Goal: Obtain resource: Download file/media

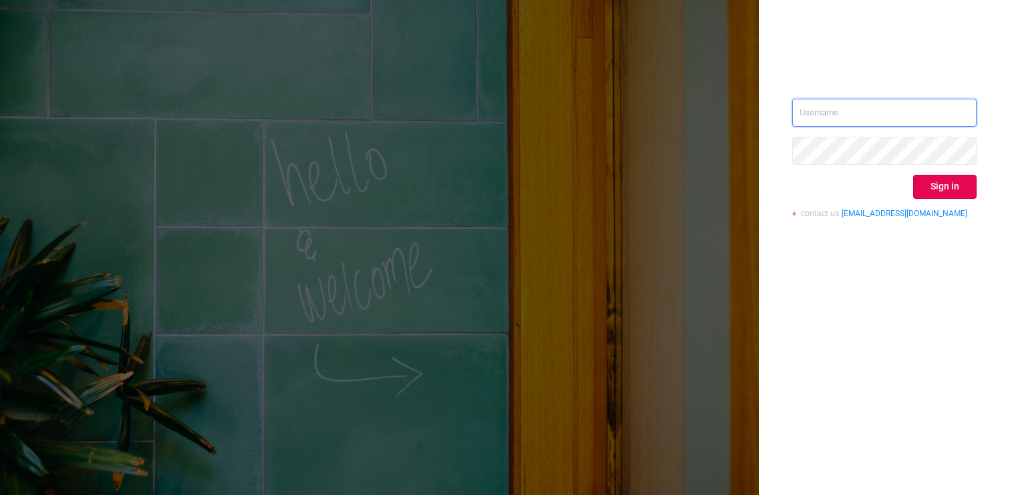
type input "[PERSON_NAME][EMAIL_ADDRESS][DOMAIN_NAME]"
click at [909, 176] on div "Sign in" at bounding box center [884, 187] width 184 height 24
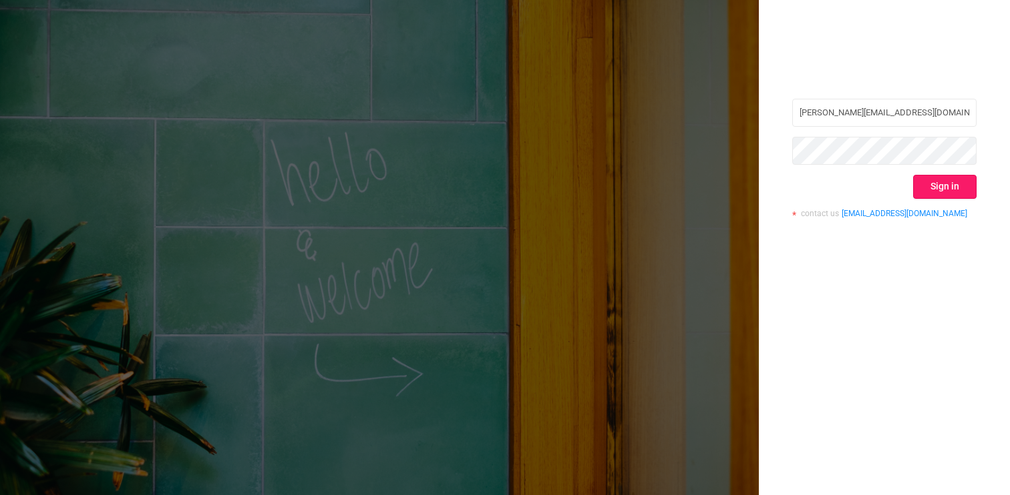
click at [933, 175] on button "Sign in" at bounding box center [944, 187] width 63 height 24
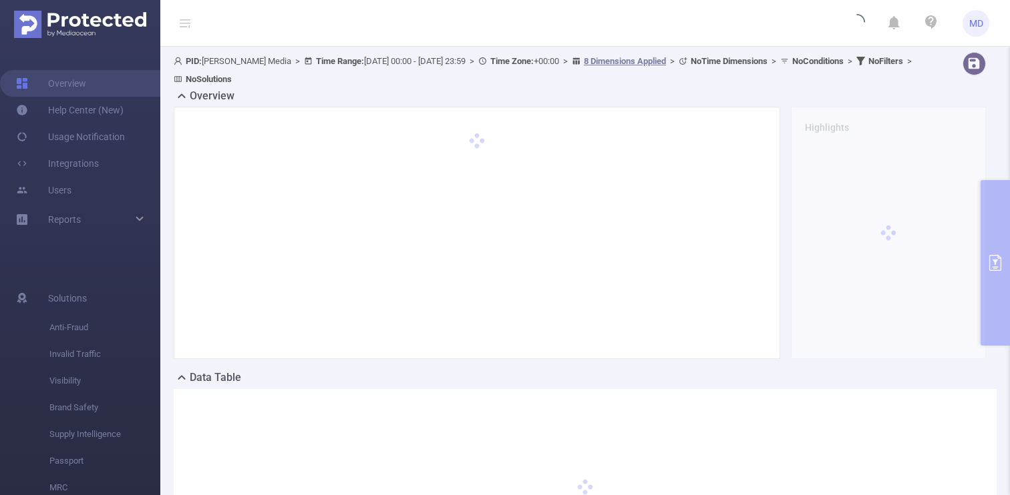
click at [1000, 221] on div "PID: [PERSON_NAME] Media > Time Range: [DATE] 00:00 - [DATE] 23:59 > Time Zone:…" at bounding box center [584, 332] width 849 height 570
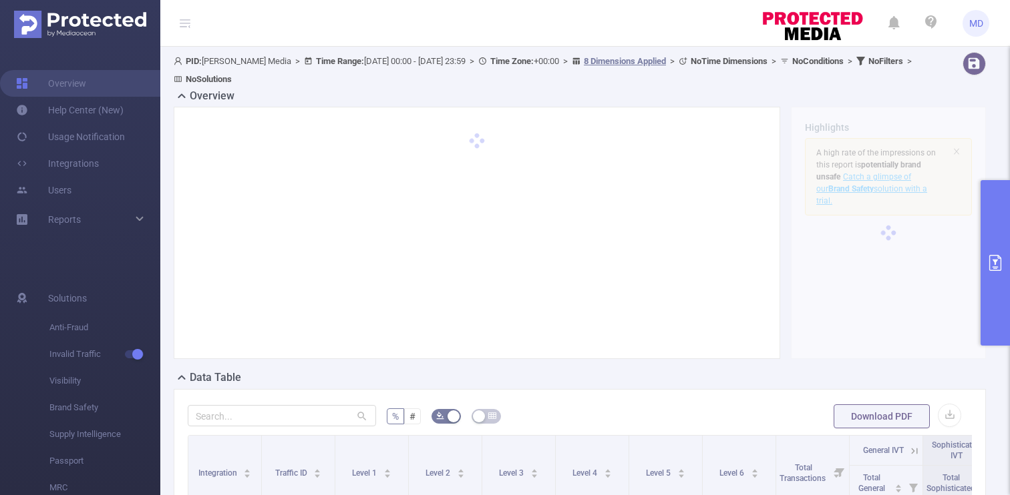
click at [982, 206] on button "primary" at bounding box center [994, 263] width 29 height 166
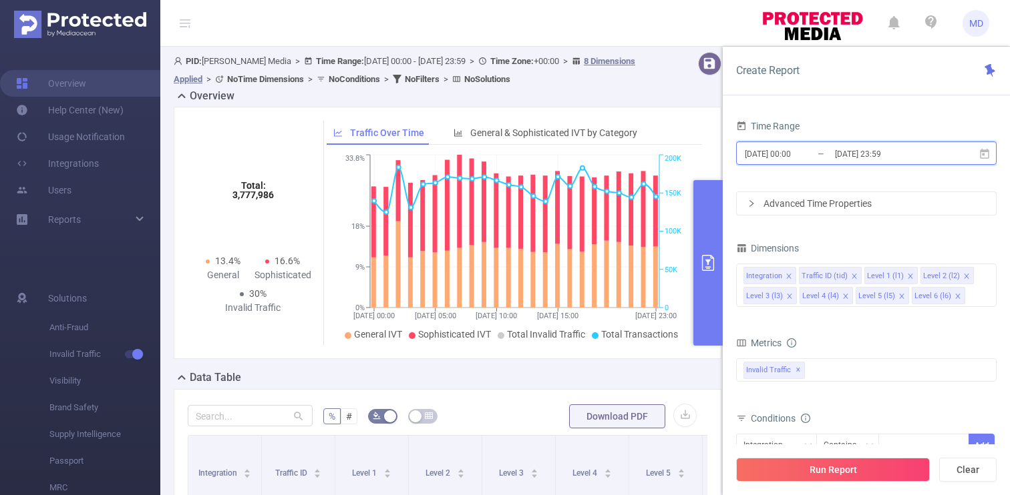
click at [982, 150] on icon at bounding box center [983, 153] width 9 height 10
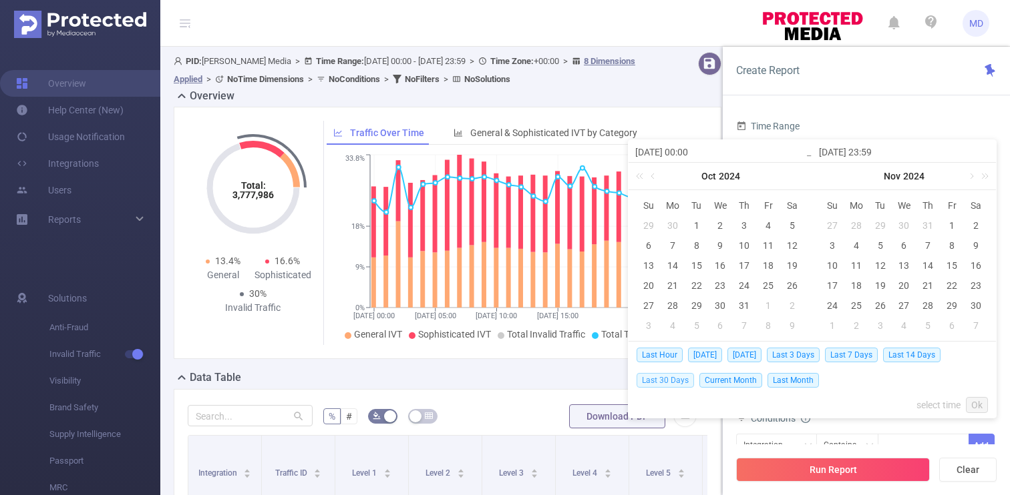
click at [673, 379] on span "Last 30 Days" at bounding box center [664, 380] width 57 height 15
type input "[DATE] 00:00"
type input "[DATE] 23:59"
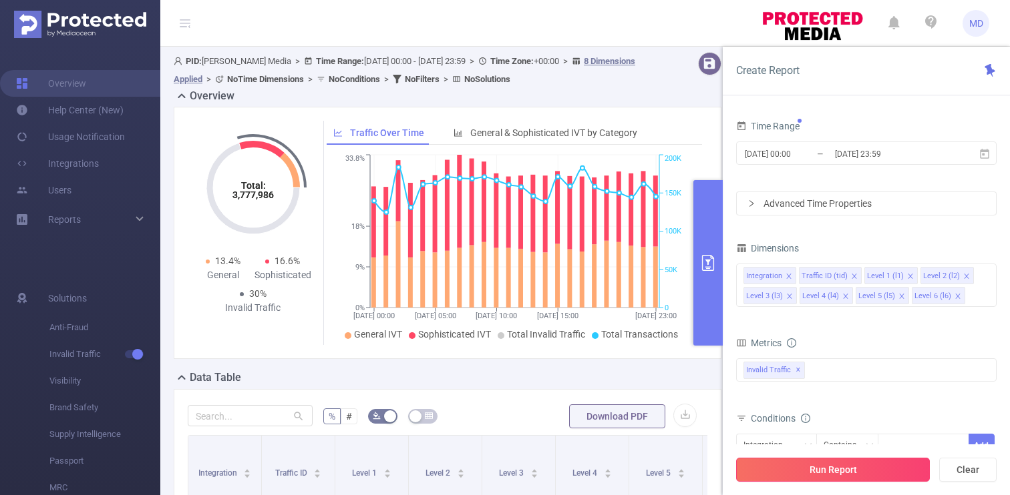
click at [871, 464] on button "Run Report" at bounding box center [833, 470] width 194 height 24
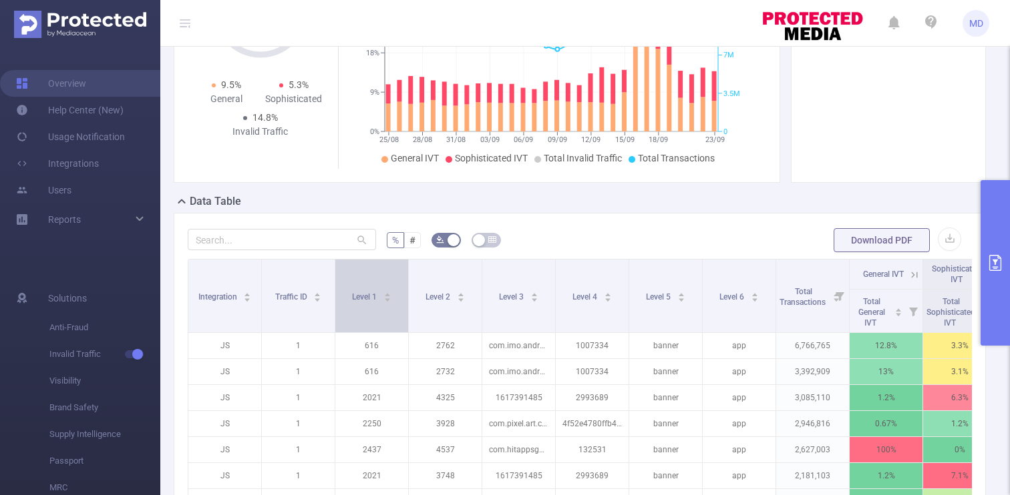
scroll to position [245, 0]
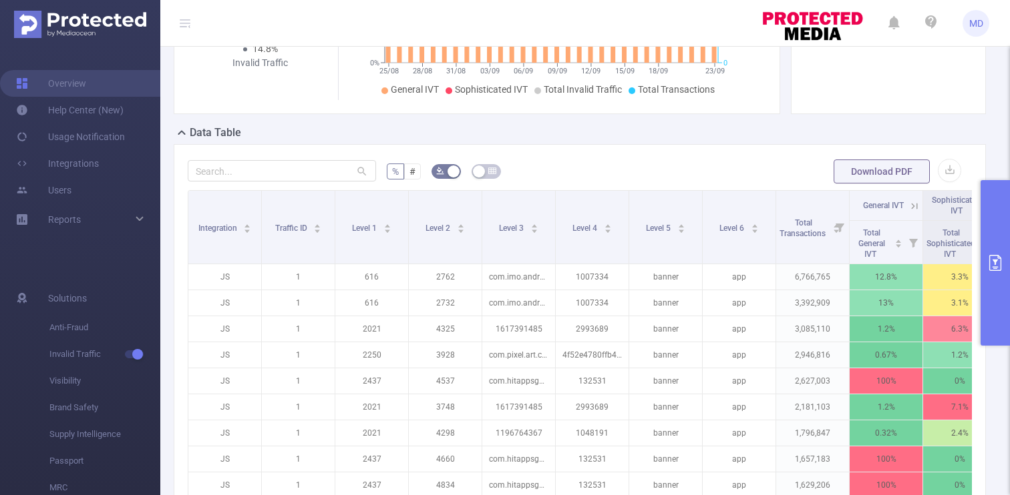
click at [987, 270] on icon "primary" at bounding box center [995, 263] width 16 height 16
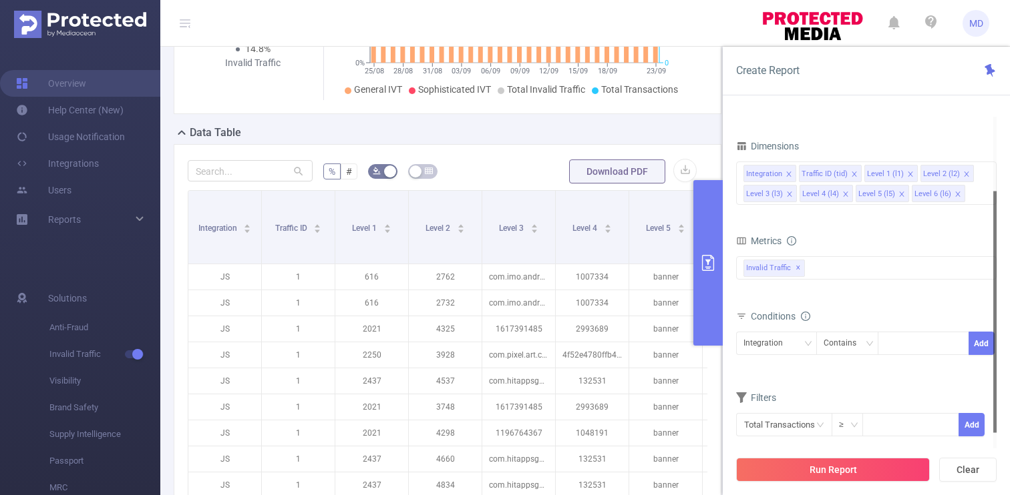
click at [777, 359] on div "Integration Contains Add" at bounding box center [866, 347] width 260 height 30
click at [778, 340] on div "Integration" at bounding box center [767, 343] width 49 height 22
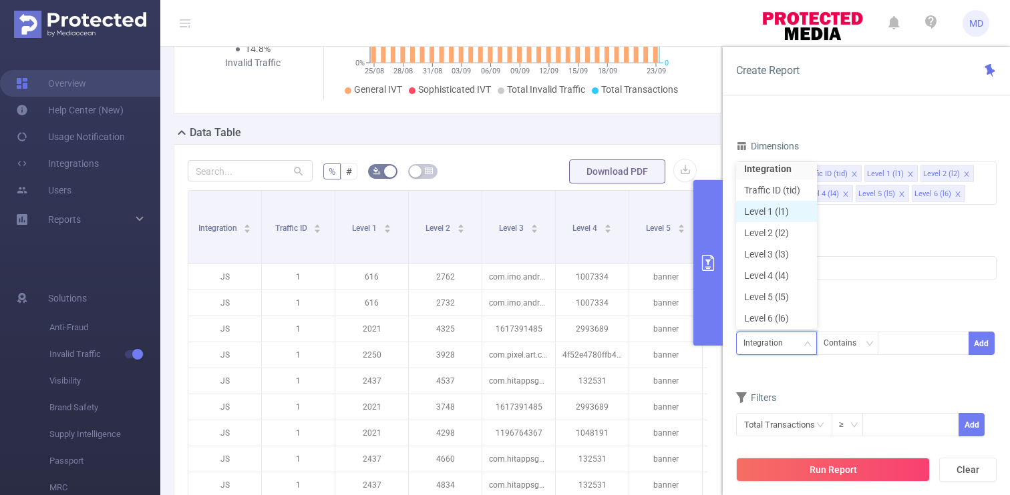
scroll to position [0, 0]
click at [780, 196] on li "Traffic ID (tid)" at bounding box center [776, 196] width 81 height 21
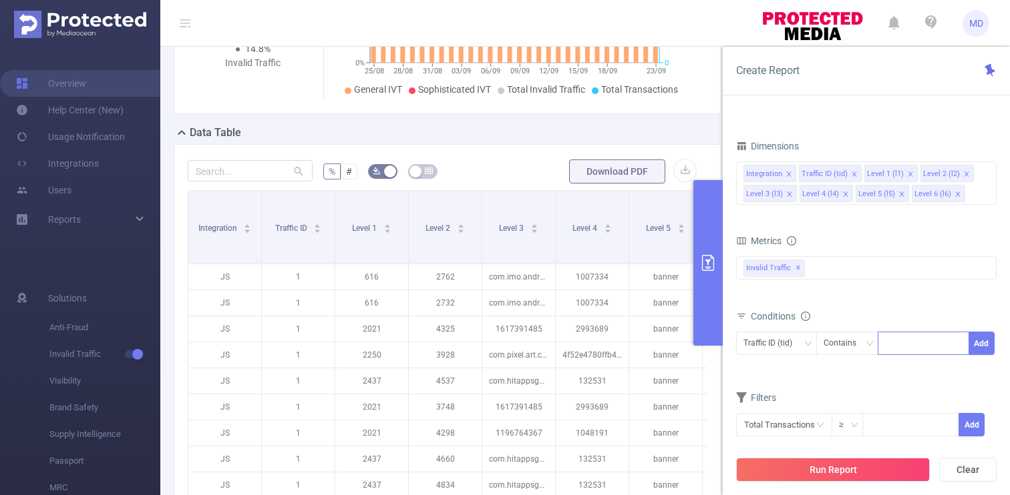
click at [909, 339] on div at bounding box center [923, 343] width 77 height 22
type input "6"
click at [904, 367] on li "6" at bounding box center [922, 371] width 91 height 21
click at [991, 343] on button "Add" at bounding box center [981, 343] width 26 height 23
click at [891, 468] on button "Run Report" at bounding box center [833, 470] width 194 height 24
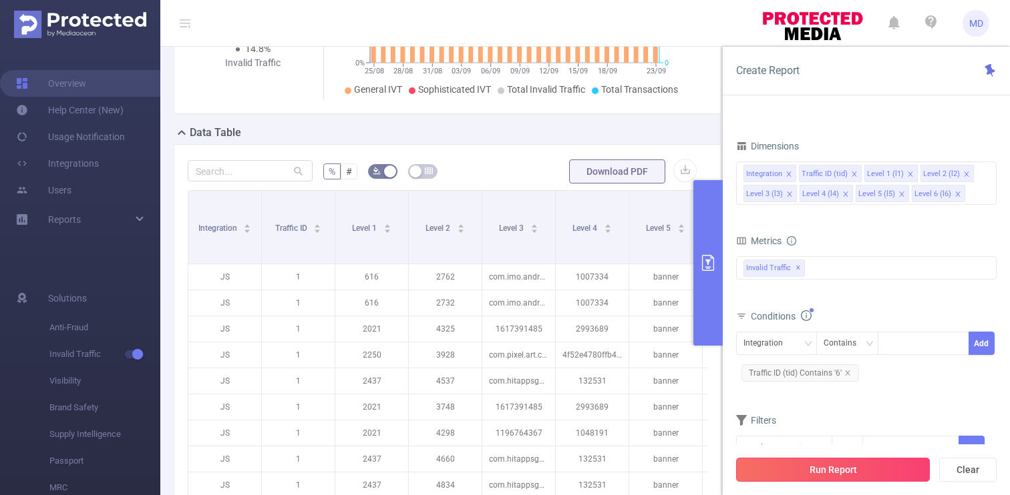
scroll to position [177, 0]
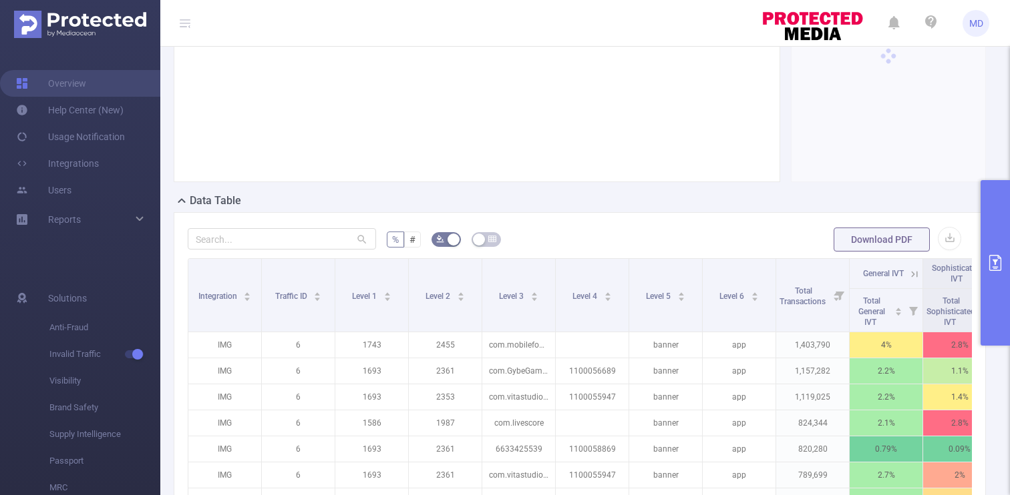
click at [632, 240] on form "% # Download PDF" at bounding box center [580, 239] width 784 height 27
click at [948, 238] on button "button" at bounding box center [948, 238] width 23 height 23
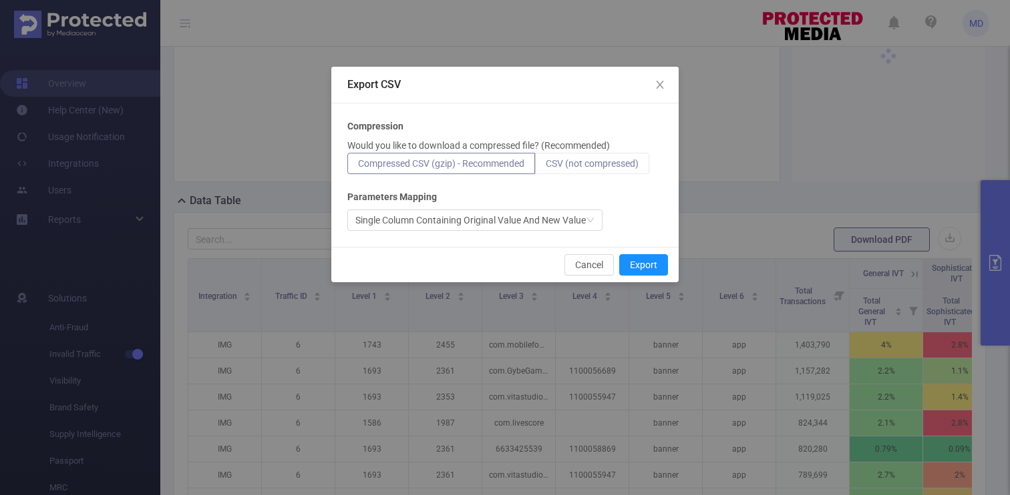
click at [618, 171] on label "CSV (not compressed)" at bounding box center [592, 163] width 114 height 21
click at [545, 167] on input "CSV (not compressed)" at bounding box center [545, 167] width 0 height 0
click at [643, 262] on button "Export" at bounding box center [643, 264] width 49 height 21
